Goal: Book appointment/travel/reservation

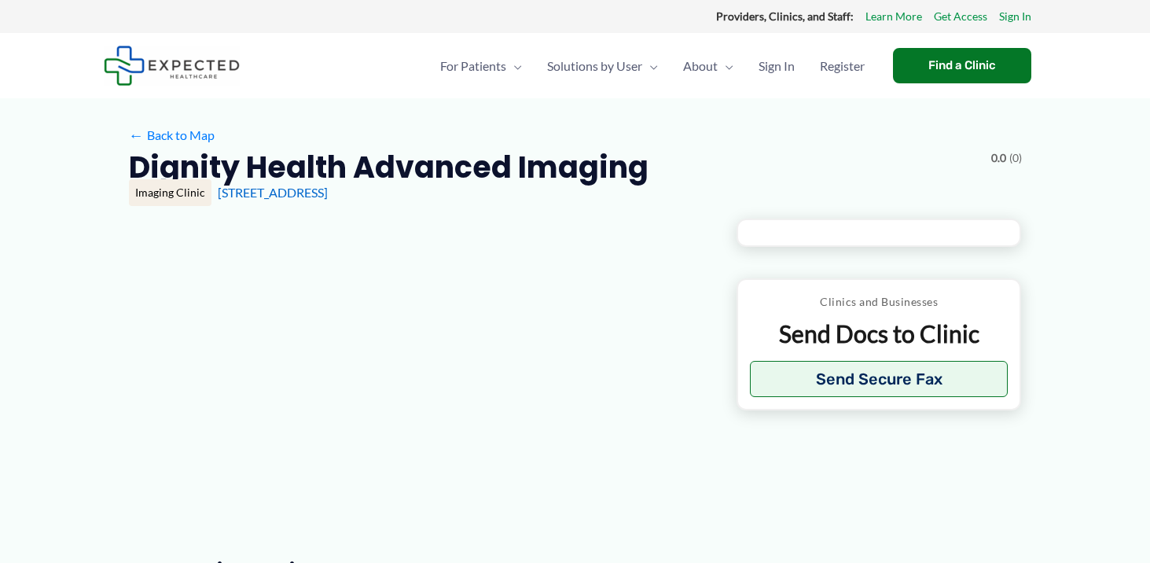
type input "**********"
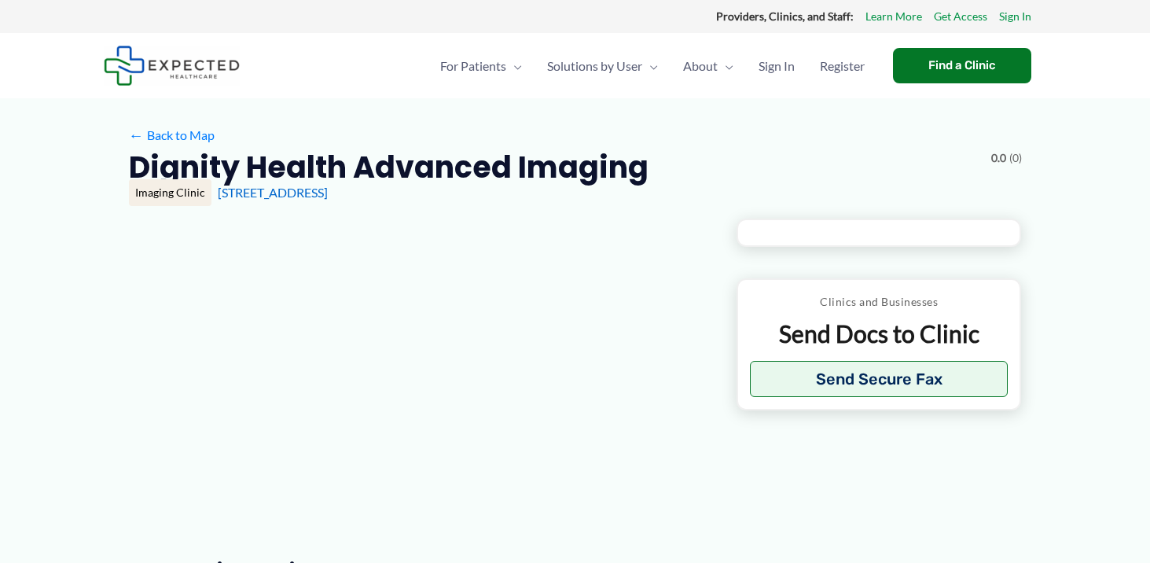
type input "**********"
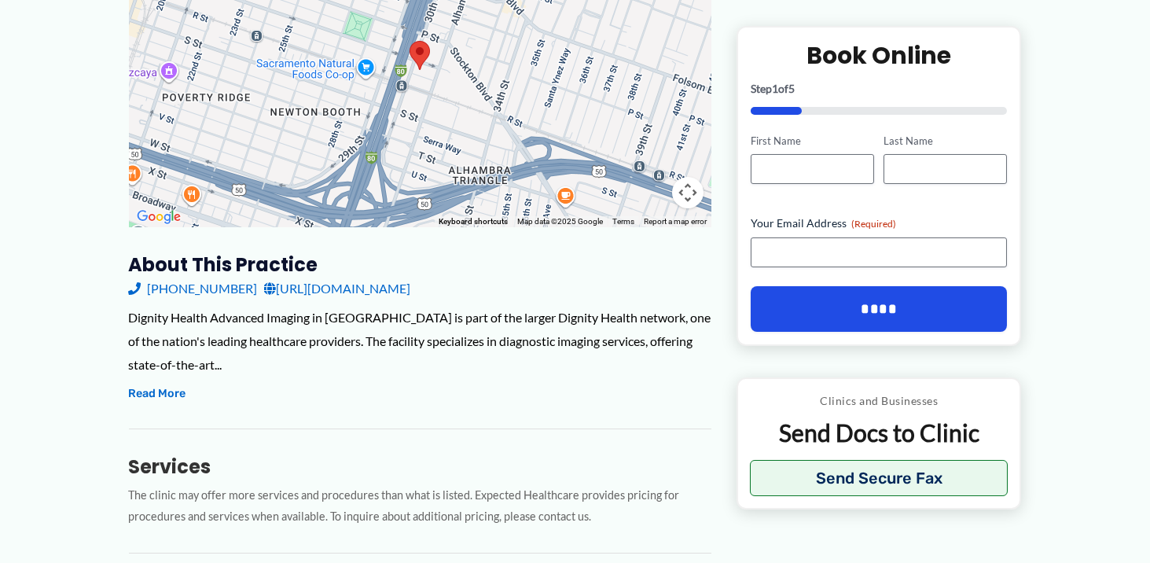
scroll to position [315, 0]
